Goal: Navigation & Orientation: Understand site structure

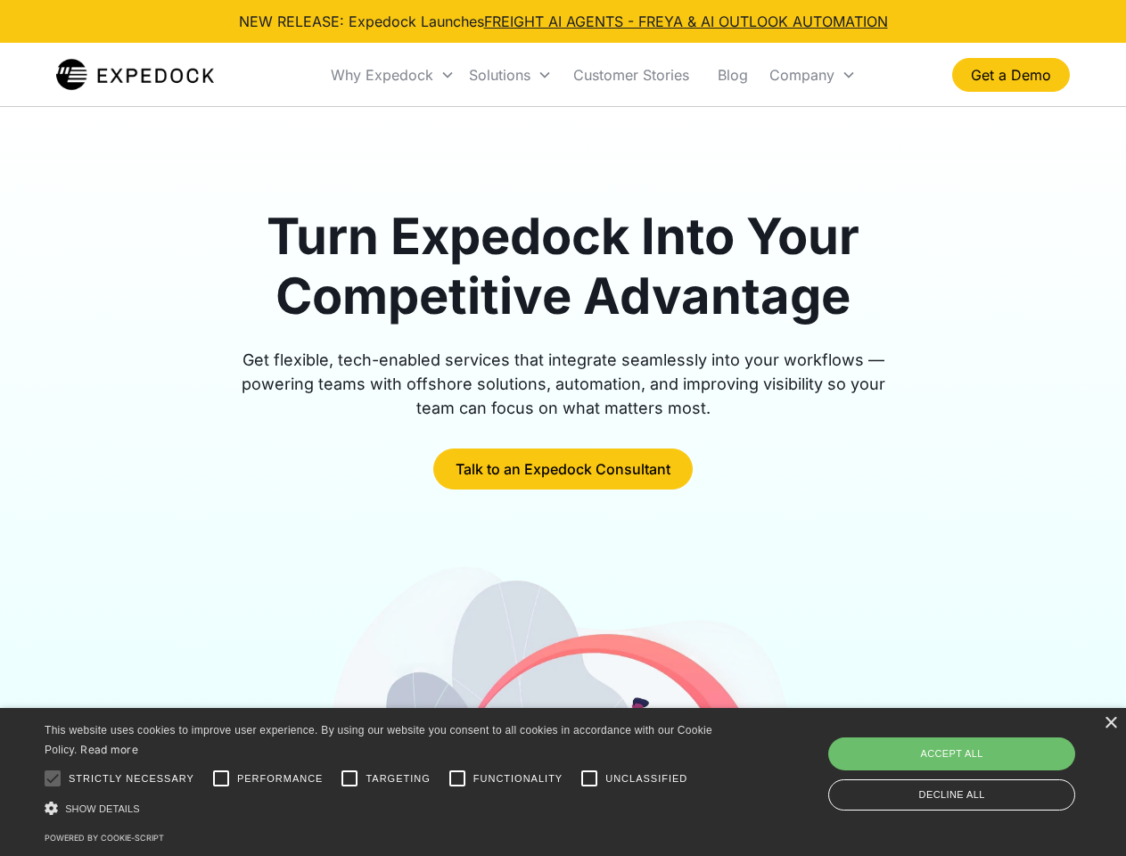
click at [393, 75] on div "Why Expedock" at bounding box center [382, 75] width 102 height 18
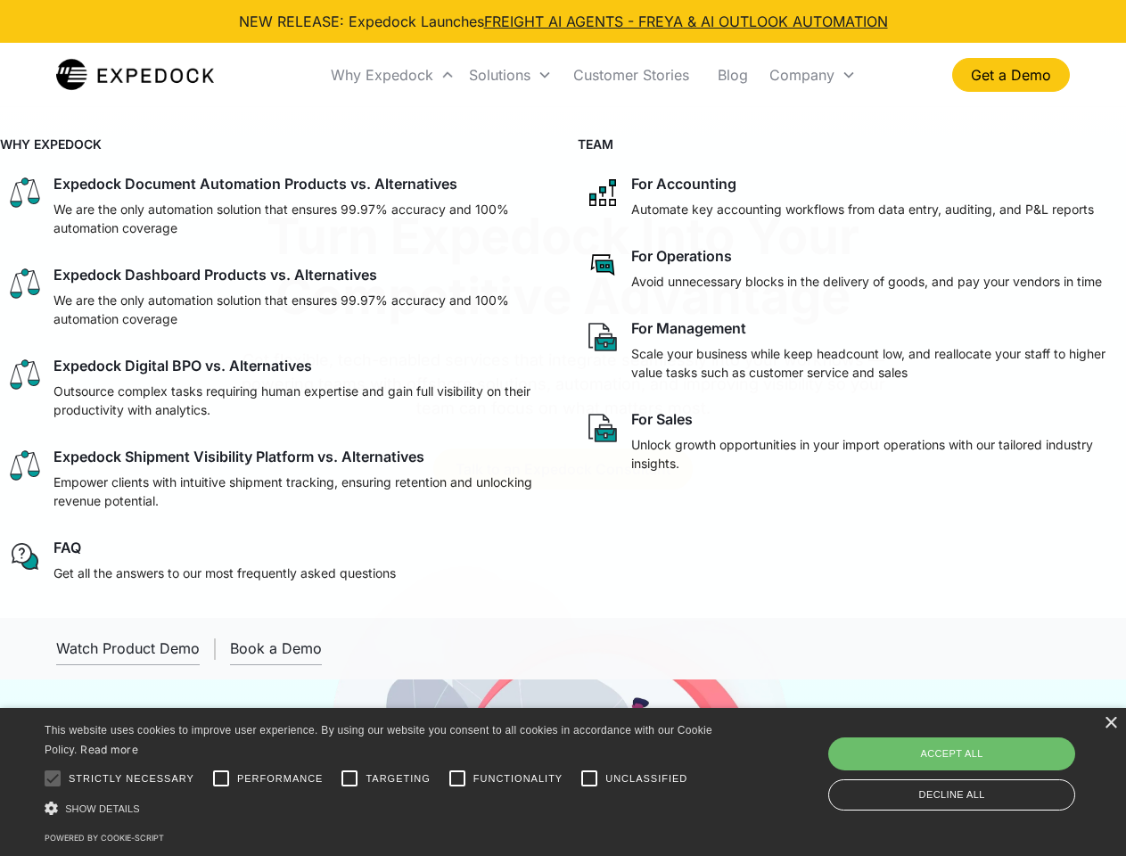
click at [510, 75] on div "Solutions" at bounding box center [499, 75] width 61 height 18
click at [812, 75] on div "Company" at bounding box center [801, 75] width 65 height 18
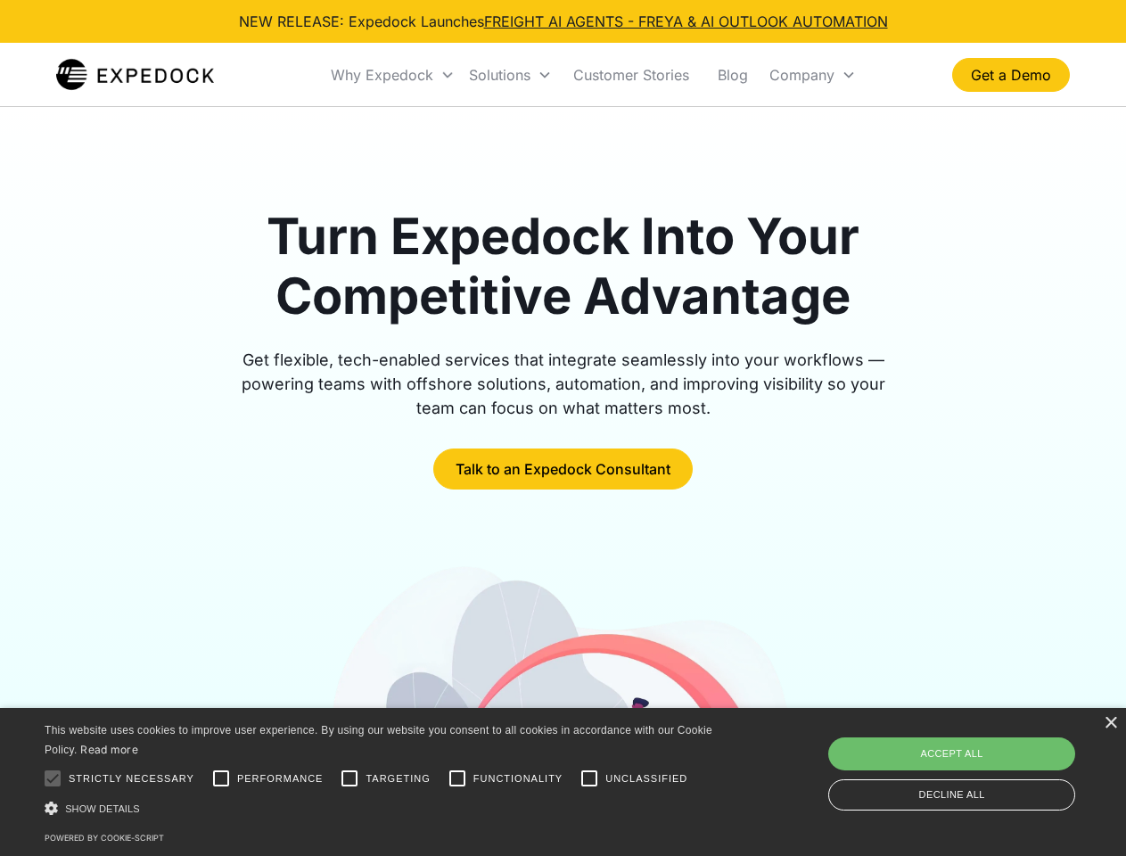
click at [53, 778] on div at bounding box center [53, 778] width 36 height 36
click at [221, 778] on input "Performance" at bounding box center [221, 778] width 36 height 36
checkbox input "true"
click at [349, 778] on input "Targeting" at bounding box center [350, 778] width 36 height 36
checkbox input "true"
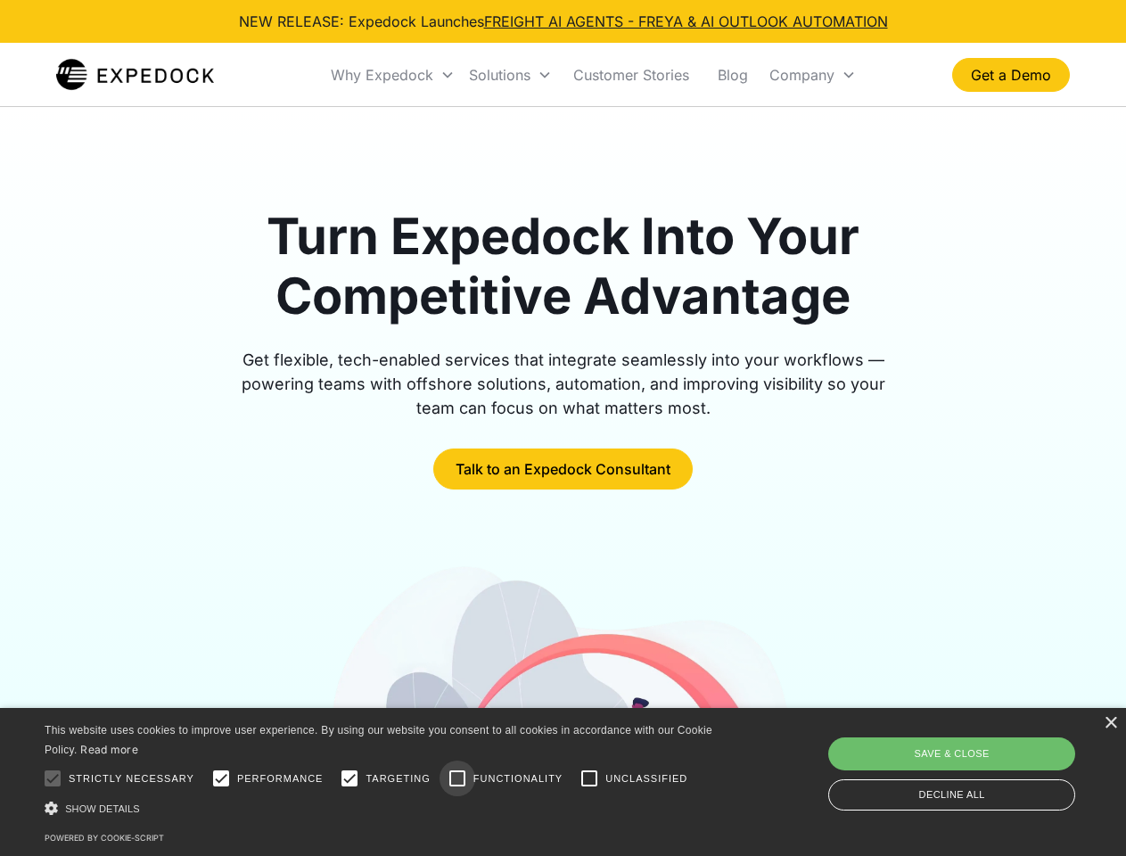
click at [457, 778] on input "Functionality" at bounding box center [457, 778] width 36 height 36
checkbox input "true"
click at [589, 778] on input "Unclassified" at bounding box center [589, 778] width 36 height 36
checkbox input "true"
click at [381, 807] on div "Show details Hide details" at bounding box center [382, 808] width 674 height 19
